Goal: Task Accomplishment & Management: Complete application form

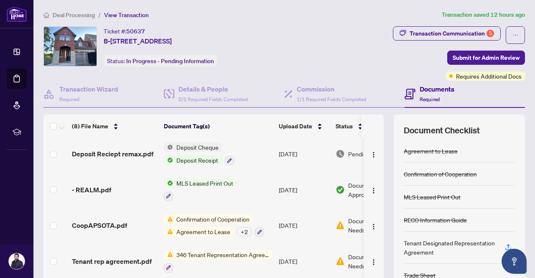
scroll to position [71, 0]
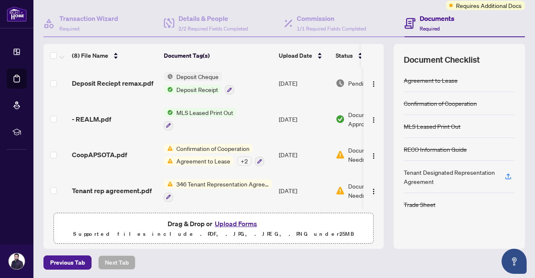
click at [241, 221] on button "Upload Forms" at bounding box center [235, 223] width 47 height 11
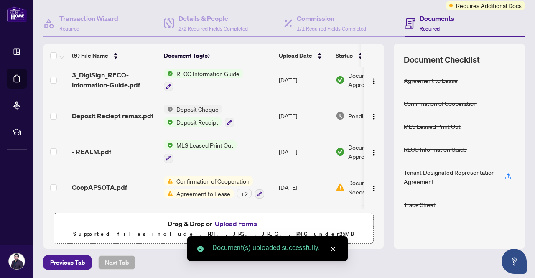
scroll to position [0, 0]
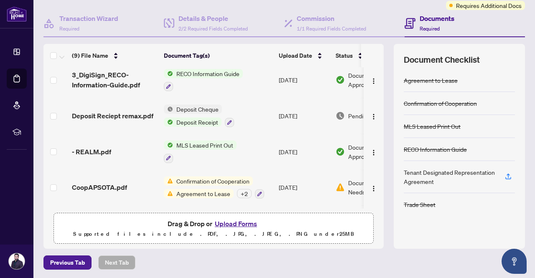
click at [244, 190] on div "+ 2" at bounding box center [244, 193] width 15 height 9
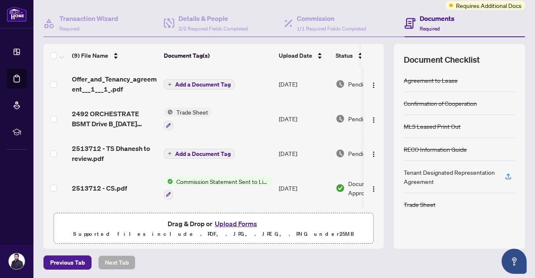
click at [381, 61] on th at bounding box center [382, 55] width 3 height 23
click at [219, 81] on span "Add a Document Tag" at bounding box center [203, 84] width 56 height 6
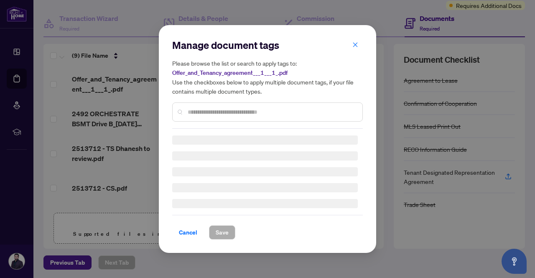
click at [210, 111] on div "Manage document tags Please browse the list or search to apply tags to: Offer_a…" at bounding box center [267, 83] width 190 height 90
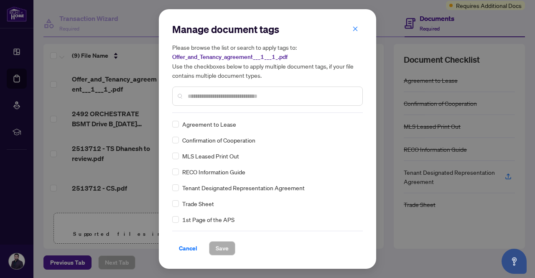
click at [213, 96] on input "text" at bounding box center [272, 95] width 168 height 9
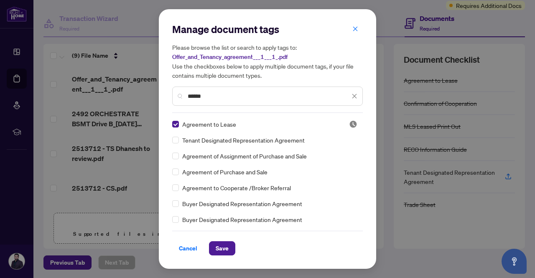
click at [231, 97] on input "******" at bounding box center [269, 95] width 162 height 9
type input "*"
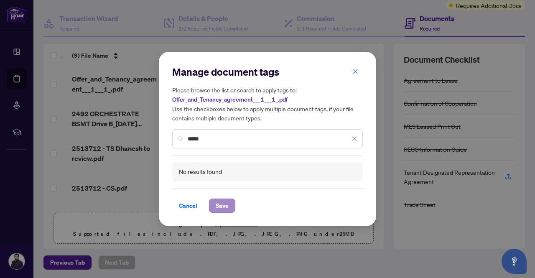
type input "*****"
click at [223, 208] on span "Save" at bounding box center [222, 205] width 13 height 13
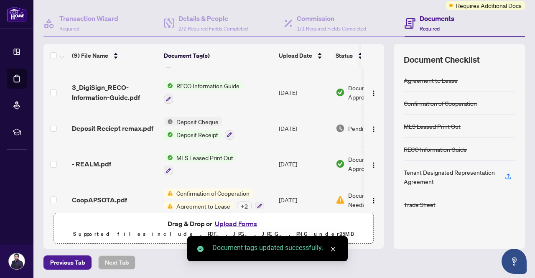
scroll to position [179, 0]
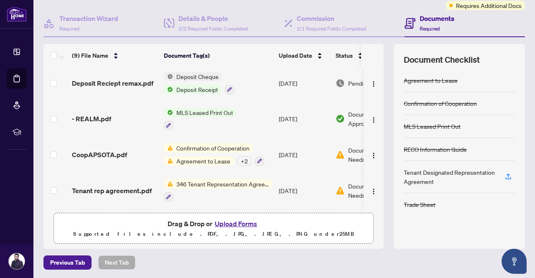
click at [247, 157] on div "+ 2" at bounding box center [244, 160] width 15 height 9
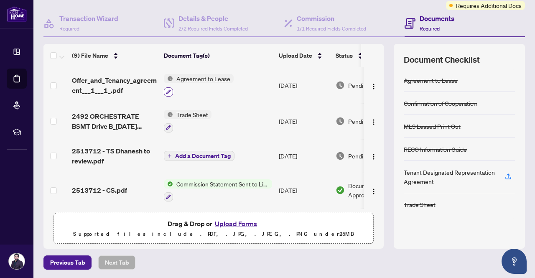
click at [168, 91] on icon "button" at bounding box center [168, 91] width 5 height 5
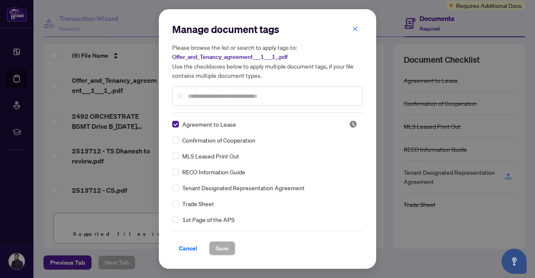
click at [201, 109] on div "Manage document tags Please browse the list or search to apply tags to: Offer_a…" at bounding box center [267, 68] width 190 height 90
click at [204, 93] on input "text" at bounding box center [272, 95] width 168 height 9
click at [213, 94] on input "text" at bounding box center [272, 95] width 168 height 9
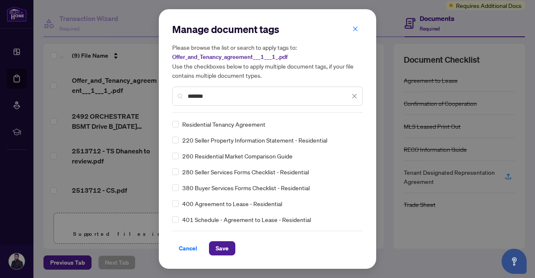
type input "*******"
click at [218, 250] on span "Save" at bounding box center [222, 247] width 13 height 13
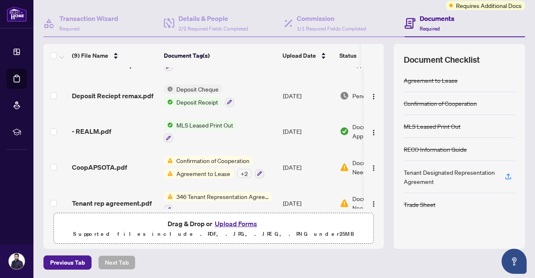
scroll to position [179, 0]
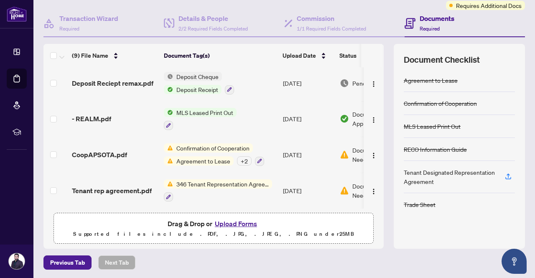
click at [381, 61] on th at bounding box center [382, 55] width 3 height 23
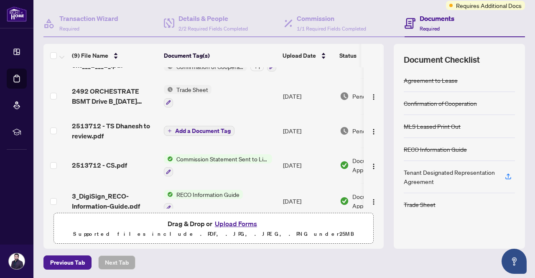
scroll to position [0, 0]
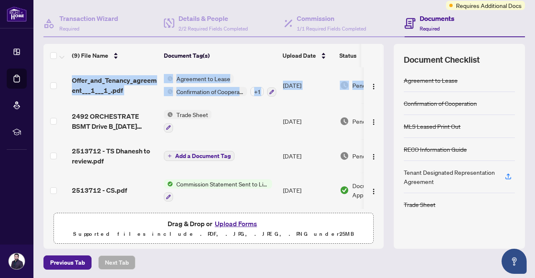
drag, startPoint x: 374, startPoint y: 70, endPoint x: 375, endPoint y: 43, distance: 26.7
click at [375, 44] on div "(9) File Name Document Tag(s) Upload Date Status Offer_and_Tenancy_agreement___…" at bounding box center [213, 126] width 340 height 165
click at [381, 44] on th at bounding box center [382, 55] width 3 height 23
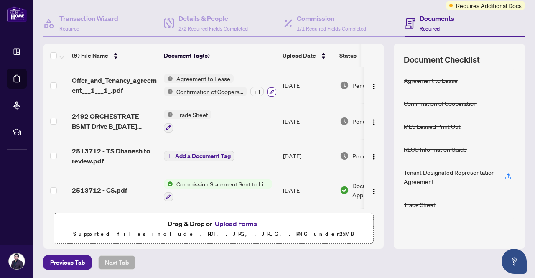
click at [272, 92] on icon "button" at bounding box center [271, 91] width 5 height 5
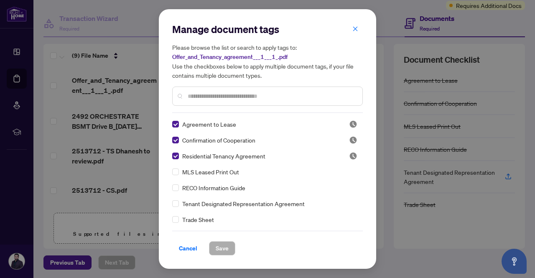
click at [272, 99] on input "text" at bounding box center [272, 95] width 168 height 9
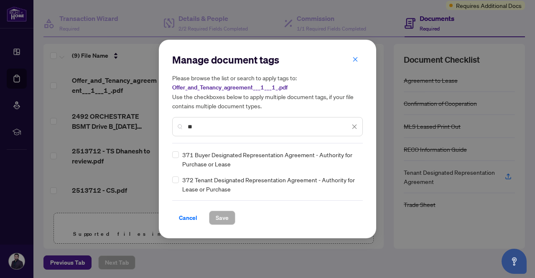
type input "**"
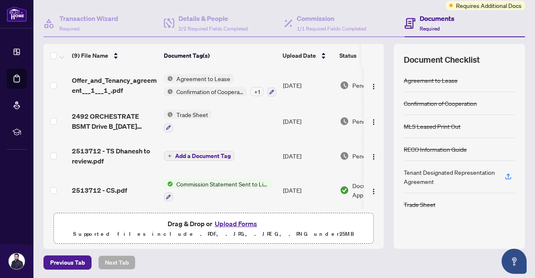
click at [237, 221] on button "Upload Forms" at bounding box center [235, 223] width 47 height 11
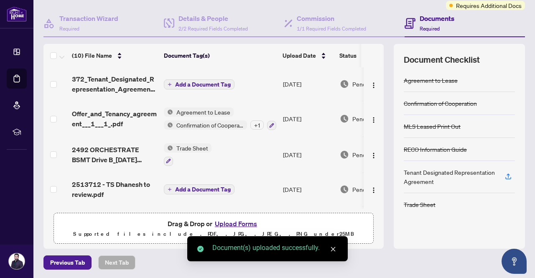
click at [201, 86] on span "Add a Document Tag" at bounding box center [203, 84] width 56 height 6
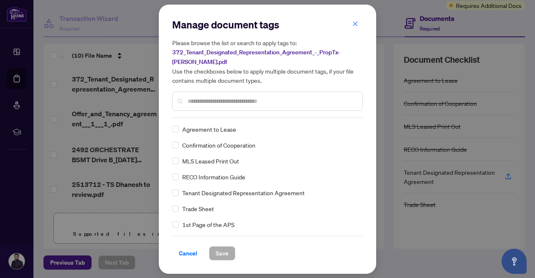
click at [208, 102] on input "text" at bounding box center [272, 100] width 168 height 9
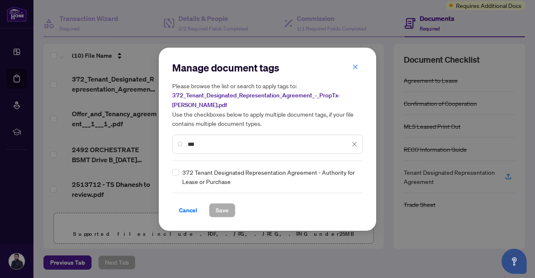
type input "***"
click at [226, 209] on span "Save" at bounding box center [222, 209] width 13 height 13
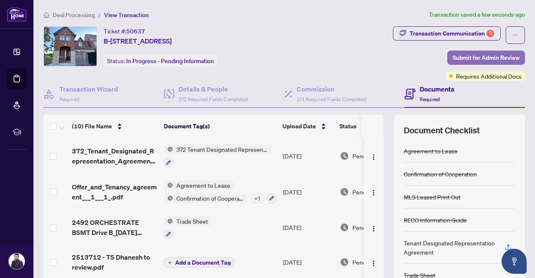
click at [495, 57] on span "Submit for Admin Review" at bounding box center [485, 57] width 67 height 13
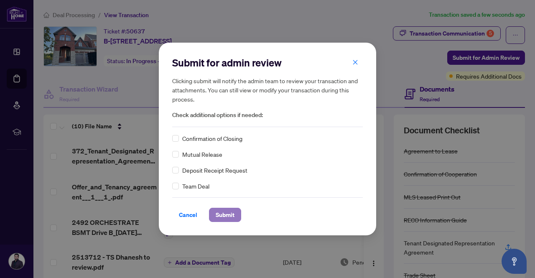
click at [218, 214] on span "Submit" at bounding box center [225, 214] width 19 height 13
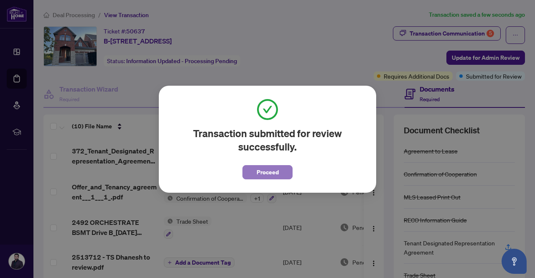
click at [271, 168] on span "Proceed" at bounding box center [267, 171] width 22 height 13
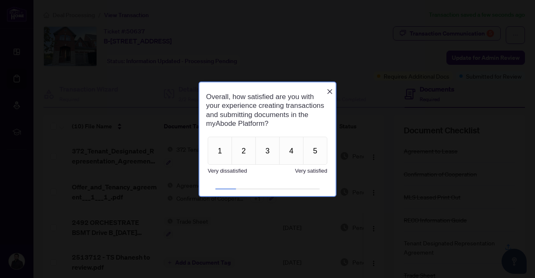
click at [331, 88] on icon "Close button" at bounding box center [329, 91] width 7 height 7
